Goal: Information Seeking & Learning: Learn about a topic

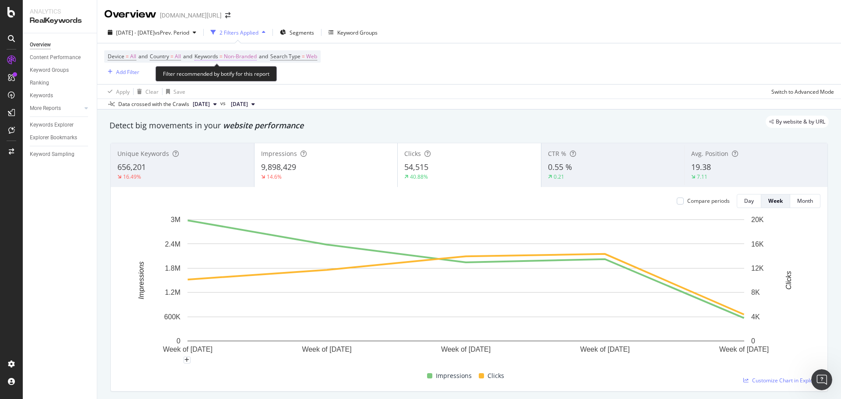
click at [248, 56] on span "Non-Branded" at bounding box center [240, 56] width 33 height 12
click at [221, 74] on span "Non-Branded" at bounding box center [225, 76] width 36 height 7
click at [420, 62] on div "Device = All and Country = All and Keywords = Non-Branded and Search Type = Web…" at bounding box center [469, 63] width 730 height 41
click at [314, 30] on span "Segments" at bounding box center [302, 32] width 25 height 7
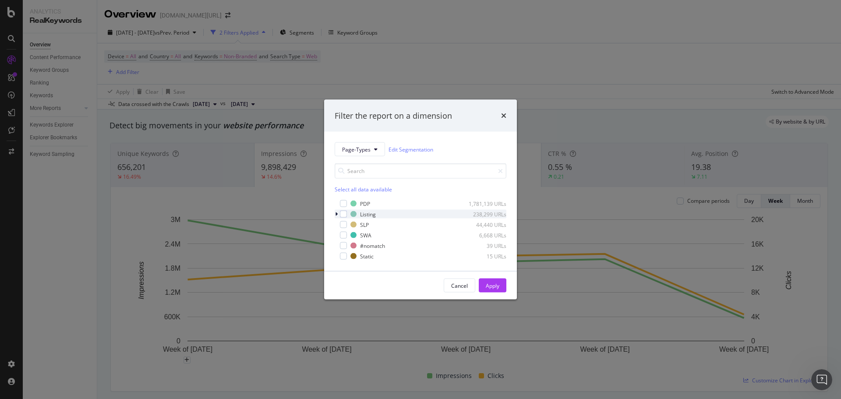
click at [337, 214] on icon "modal" at bounding box center [336, 214] width 3 height 5
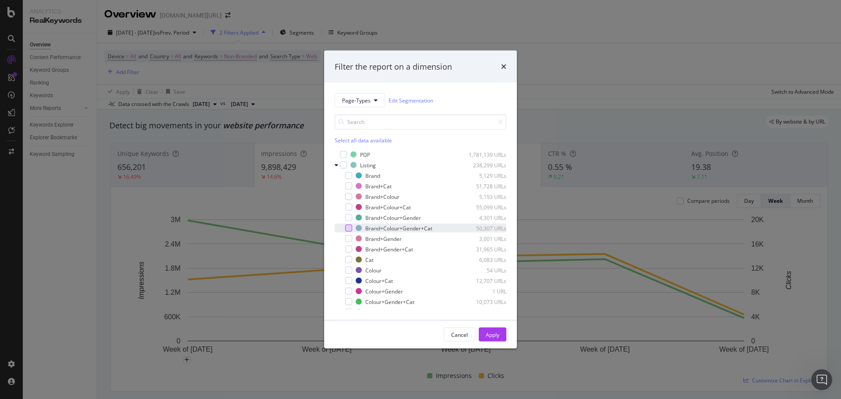
click at [347, 230] on div "modal" at bounding box center [348, 228] width 7 height 7
click at [496, 334] on div "Apply" at bounding box center [493, 334] width 14 height 7
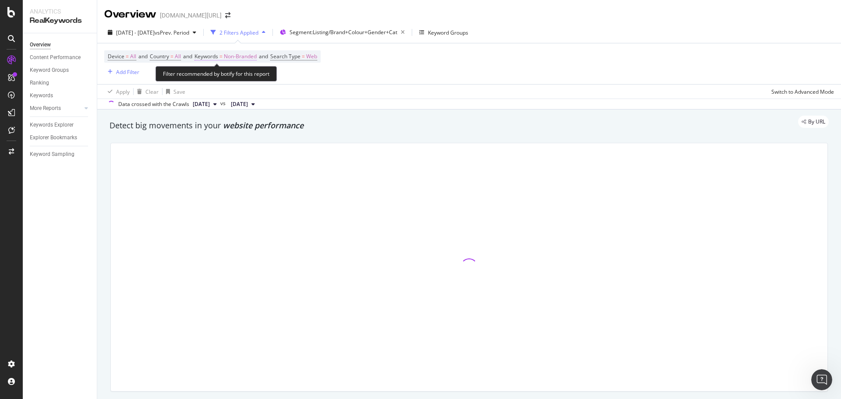
click at [246, 59] on span "Non-Branded" at bounding box center [240, 56] width 33 height 12
click at [231, 80] on span "Non-Branded" at bounding box center [225, 76] width 36 height 7
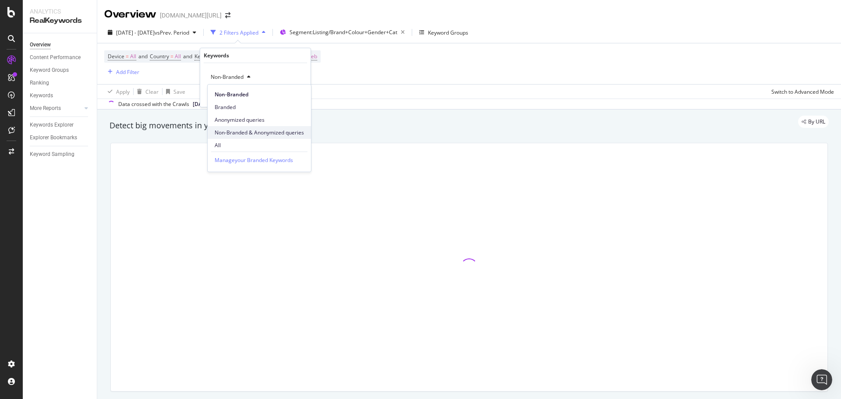
click at [250, 133] on span "Non-Branded & Anonymized queries" at bounding box center [259, 133] width 89 height 8
click at [302, 96] on div "Apply" at bounding box center [304, 95] width 14 height 7
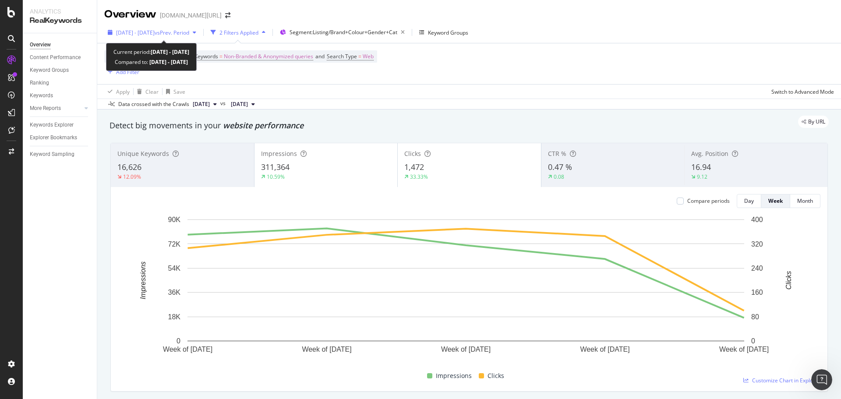
click at [185, 30] on span "vs Prev. Period" at bounding box center [172, 32] width 35 height 7
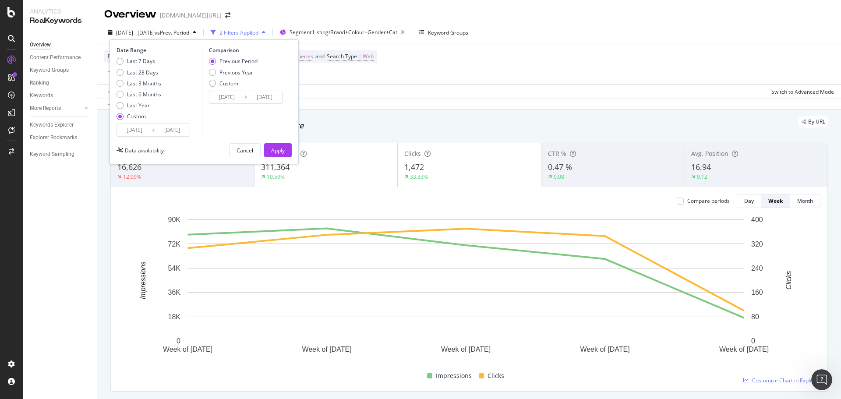
click at [593, 86] on div "Apply Clear Save Switch to Advanced Mode" at bounding box center [469, 91] width 744 height 14
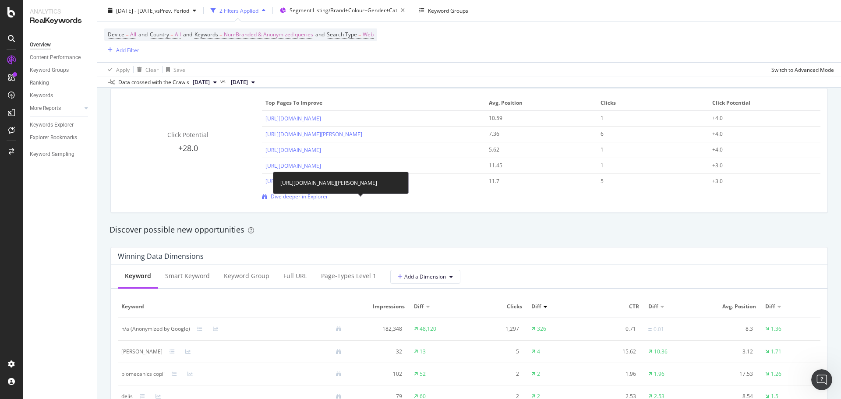
scroll to position [776, 0]
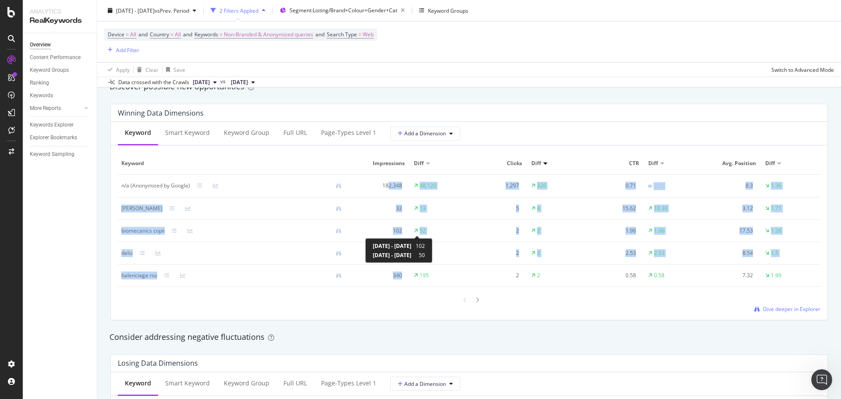
drag, startPoint x: 385, startPoint y: 182, endPoint x: 421, endPoint y: 277, distance: 101.6
click at [422, 274] on tbody "n/a (Anonymized by Google) 182,348 48,120 1,297 326 0.71 0.01 8.3 1.36 murat ba…" at bounding box center [469, 231] width 703 height 112
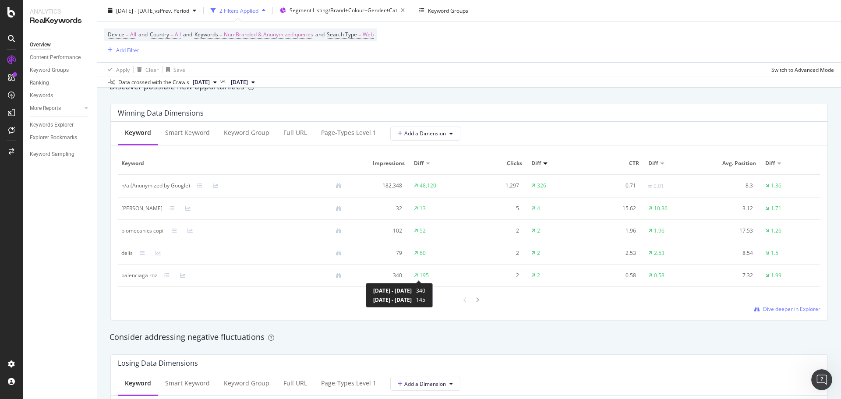
click at [344, 314] on div "Keyword Smart Keyword Keyword Group Full URL Page-Types Level 1 Add a Dimension…" at bounding box center [469, 221] width 717 height 198
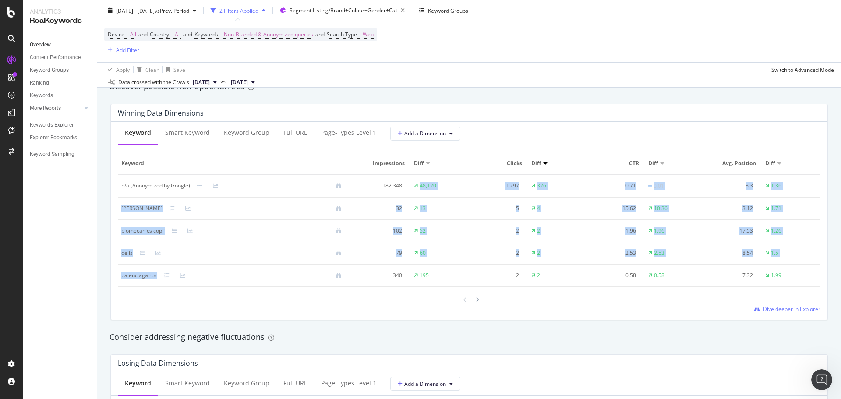
drag, startPoint x: 382, startPoint y: 202, endPoint x: 389, endPoint y: 291, distance: 89.6
click at [384, 282] on tbody "n/a (Anonymized by Google) 182,348 48,120 1,297 326 0.71 0.01 8.3 1.36 murat ba…" at bounding box center [469, 231] width 703 height 112
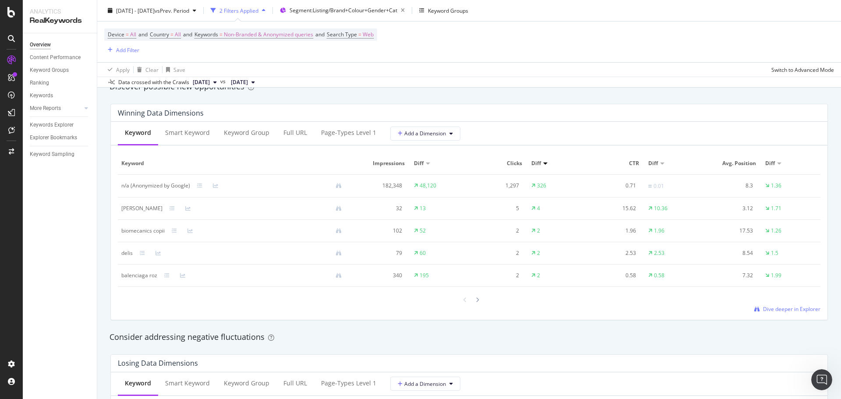
click at [395, 315] on div "Keyword Smart Keyword Keyword Group Full URL Page-Types Level 1 Add a Dimension…" at bounding box center [469, 221] width 717 height 198
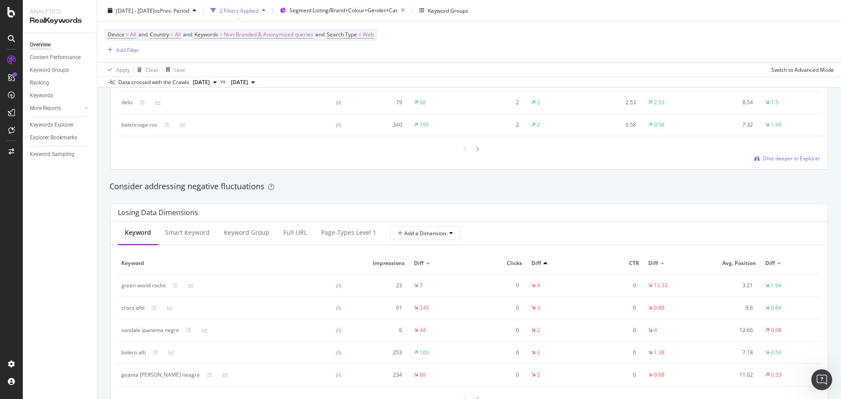
scroll to position [1051, 0]
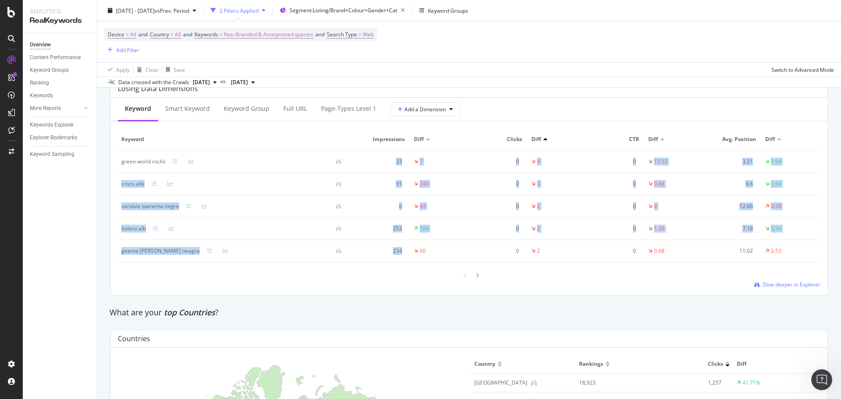
click at [412, 258] on div "Analytics RealKeywords Overview Content Performance Keyword Groups Ranking Keyw…" at bounding box center [420, 199] width 841 height 399
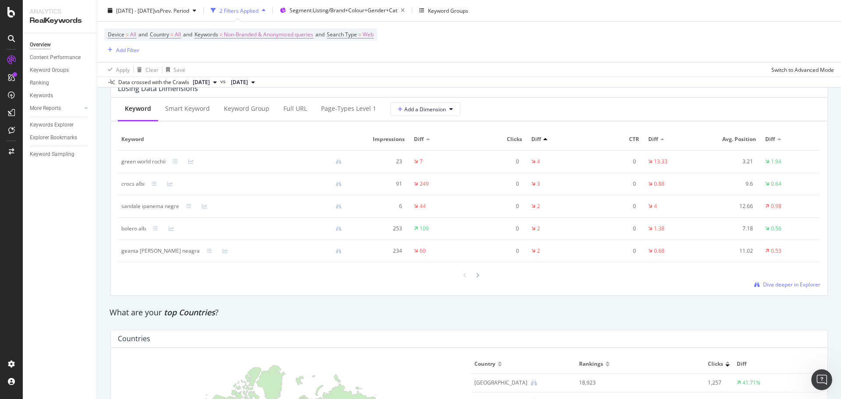
click at [421, 303] on div "What are your top Countries ?" at bounding box center [469, 313] width 728 height 20
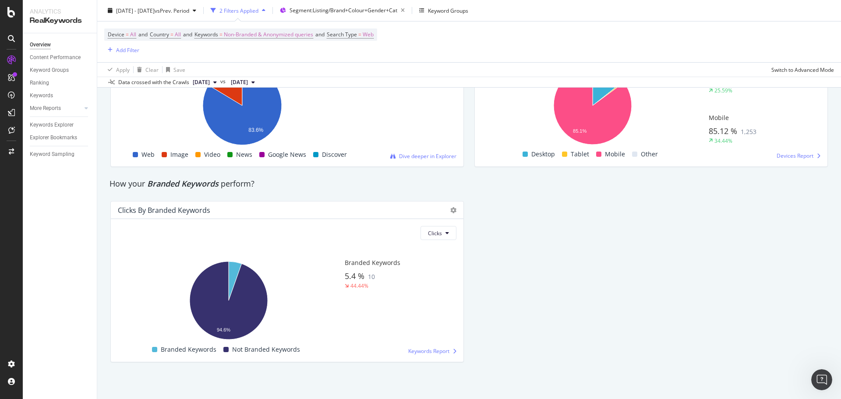
scroll to position [1571, 0]
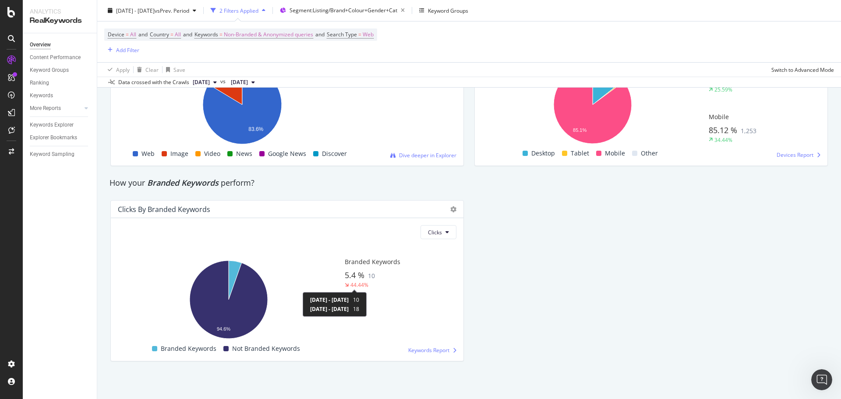
drag, startPoint x: 341, startPoint y: 281, endPoint x: 378, endPoint y: 287, distance: 37.8
click at [373, 294] on div "Analytics RealKeywords Overview Content Performance Keyword Groups Ranking Keyw…" at bounding box center [420, 199] width 841 height 399
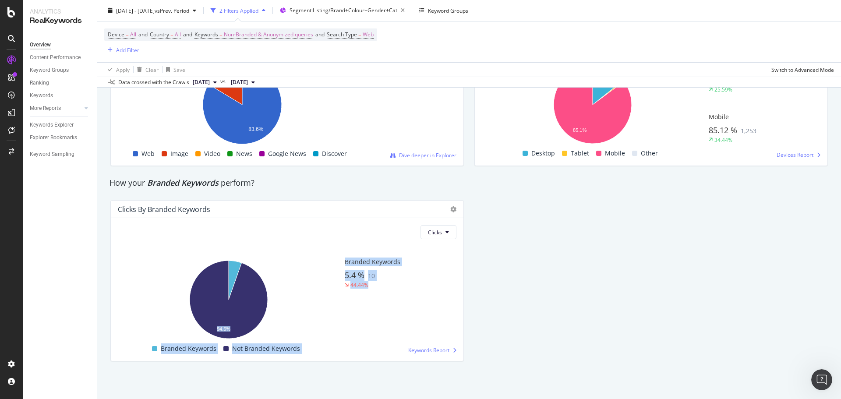
drag, startPoint x: 353, startPoint y: 278, endPoint x: 432, endPoint y: 296, distance: 81.7
click at [331, 258] on div "Hold CMD (⌘) while clicking to filter the report. 94.6% Is Branded No. of Click…" at bounding box center [287, 300] width 339 height 108
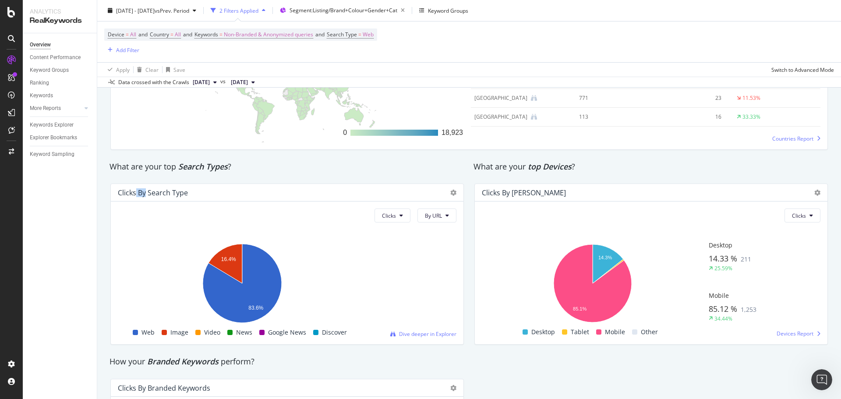
click at [152, 197] on div "Clicks By Search Type" at bounding box center [287, 193] width 353 height 18
click at [168, 195] on div "Clicks By Search Type" at bounding box center [153, 192] width 70 height 9
click at [259, 172] on div "What are your top Search Types ?" at bounding box center [287, 166] width 355 height 11
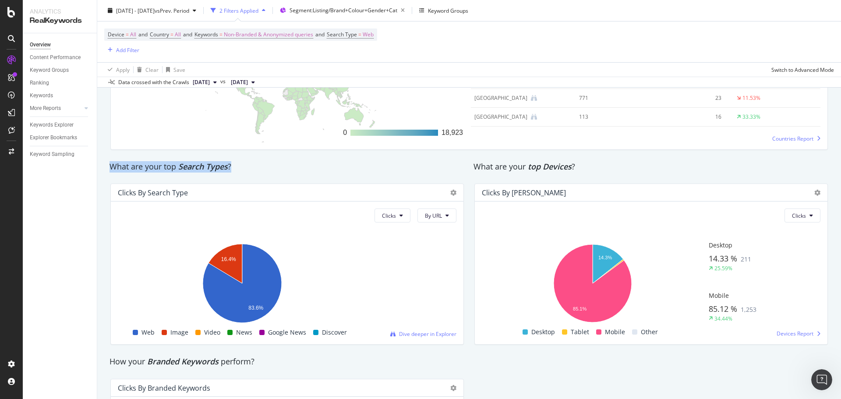
drag, startPoint x: 248, startPoint y: 168, endPoint x: 115, endPoint y: 167, distance: 132.3
click at [110, 167] on div "What are your top Search Types ?" at bounding box center [287, 166] width 355 height 11
click at [275, 174] on div "What are your top Search Types ?" at bounding box center [287, 167] width 364 height 20
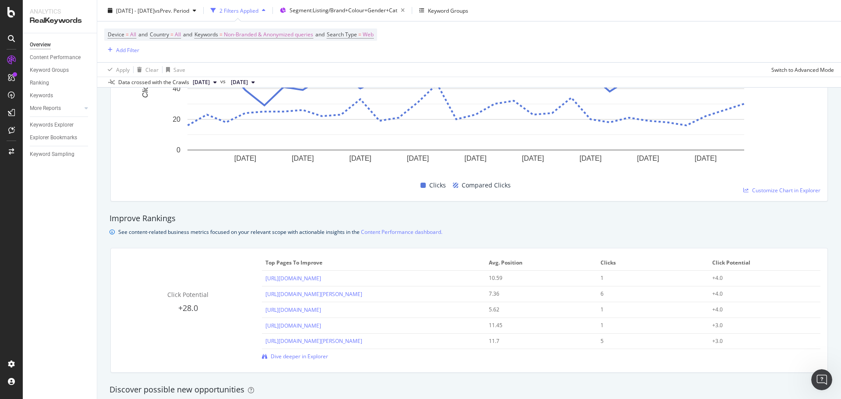
scroll to position [375, 0]
